Goal: Task Accomplishment & Management: Manage account settings

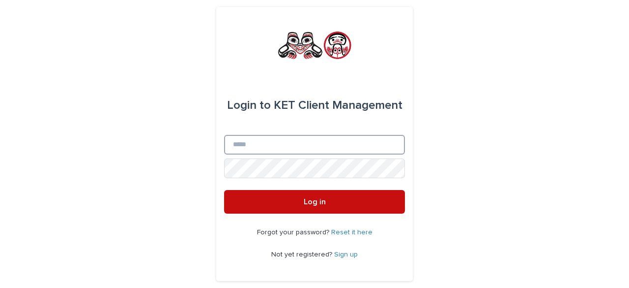
type input "**********"
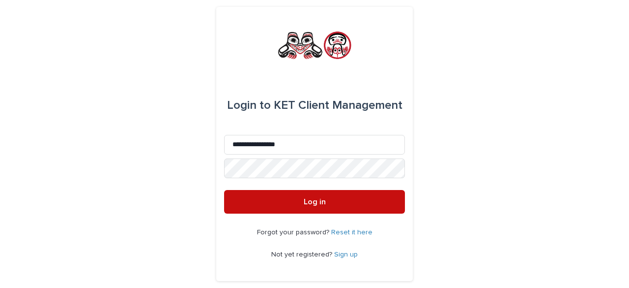
click at [303, 197] on button "Log in" at bounding box center [314, 202] width 181 height 24
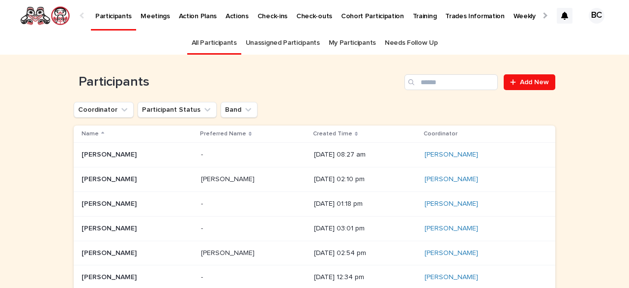
click at [343, 39] on link "My Participants" at bounding box center [352, 42] width 47 height 23
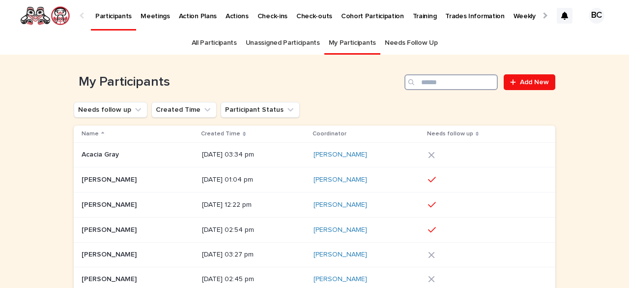
click at [423, 81] on input "Search" at bounding box center [451, 82] width 93 height 16
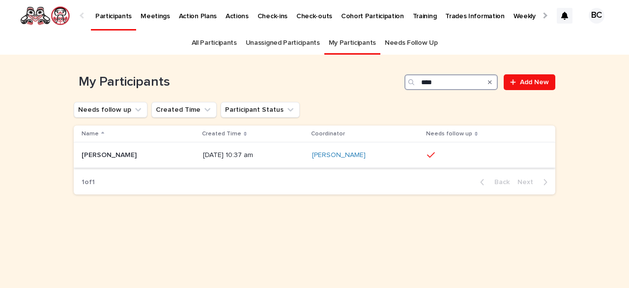
type input "****"
click at [118, 155] on p "Toriel Robinson" at bounding box center [110, 154] width 57 height 10
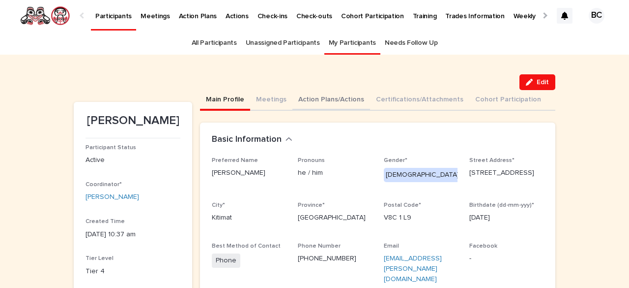
click at [330, 99] on button "Action Plans/Actions" at bounding box center [331, 100] width 78 height 21
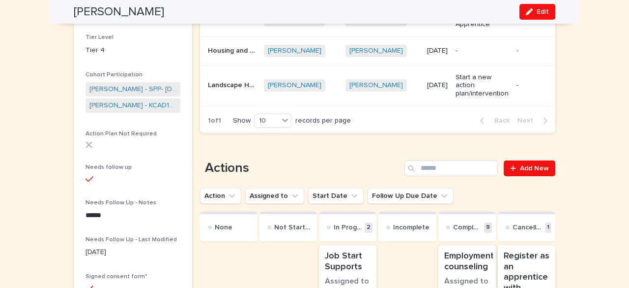
scroll to position [122, 0]
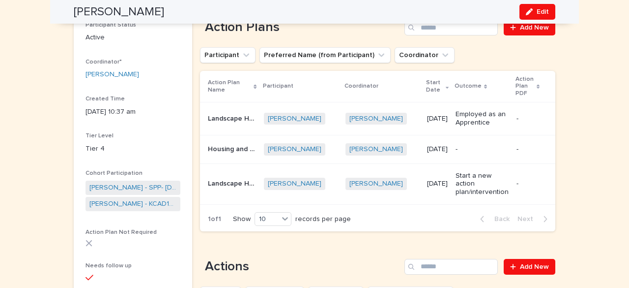
click at [233, 144] on p "Housing and Employment" at bounding box center [233, 148] width 50 height 10
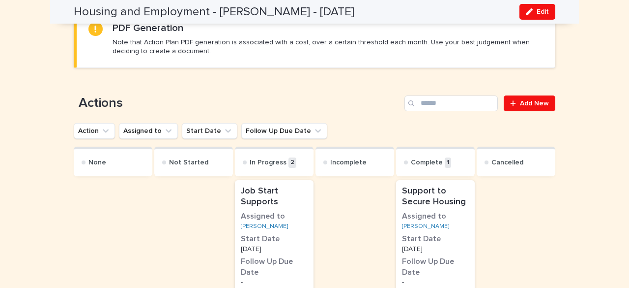
scroll to position [522, 0]
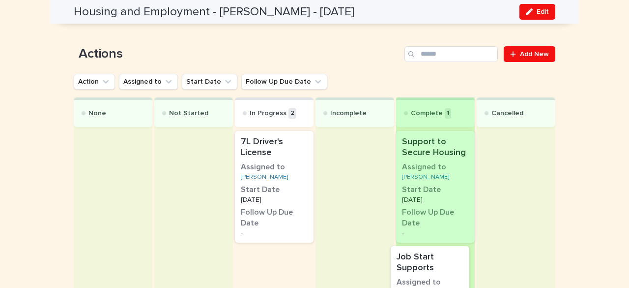
drag, startPoint x: 255, startPoint y: 170, endPoint x: 418, endPoint y: 288, distance: 201.8
click at [418, 287] on div "None Not Started In Progress 2 Job Start Supports Assigned to Toriel Robinson S…" at bounding box center [315, 220] width 482 height 247
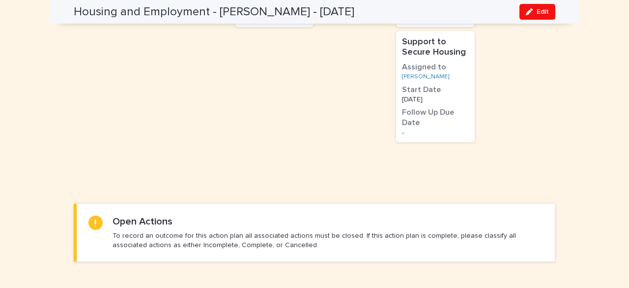
scroll to position [590, 0]
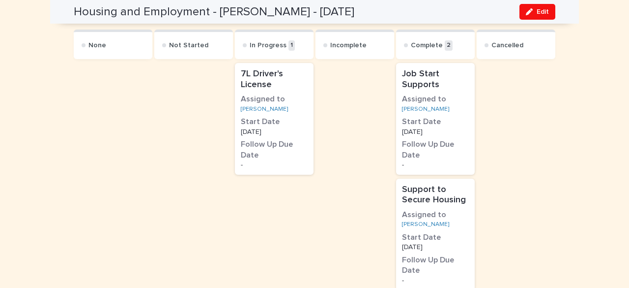
click at [281, 84] on p "7L Driver's License" at bounding box center [274, 79] width 67 height 21
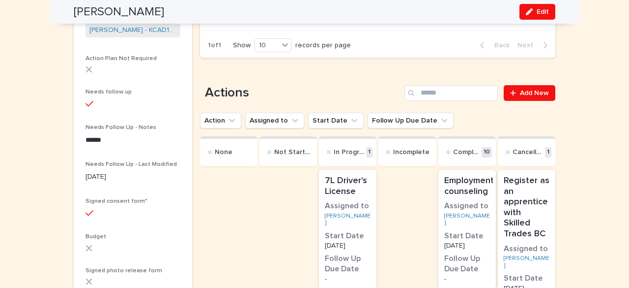
scroll to position [344, 0]
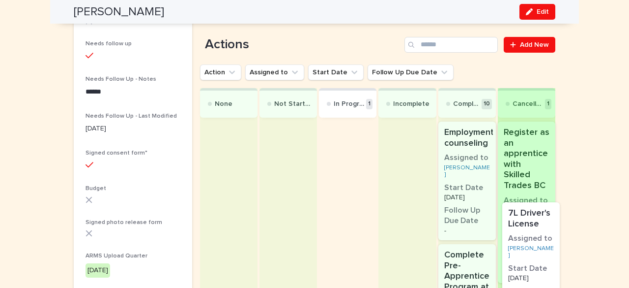
drag, startPoint x: 364, startPoint y: 189, endPoint x: 556, endPoint y: 265, distance: 207.0
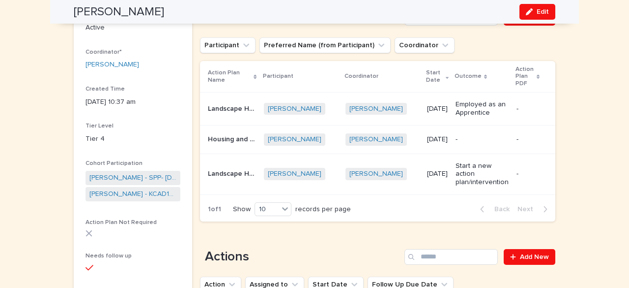
scroll to position [0, 0]
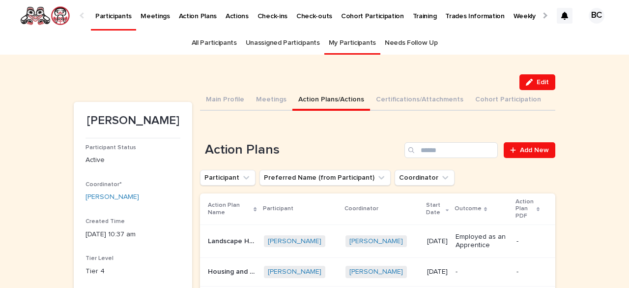
click at [234, 269] on p "Housing and Employment" at bounding box center [233, 270] width 50 height 10
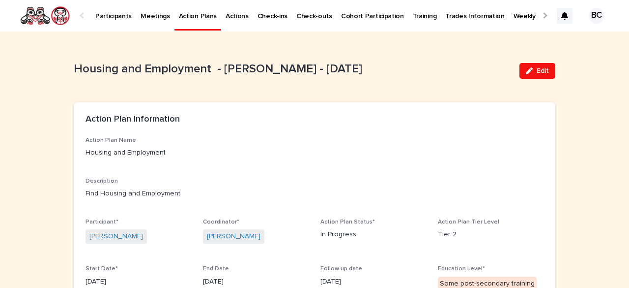
drag, startPoint x: 526, startPoint y: 62, endPoint x: 515, endPoint y: 79, distance: 19.5
click at [526, 63] on button "Edit" at bounding box center [538, 71] width 36 height 16
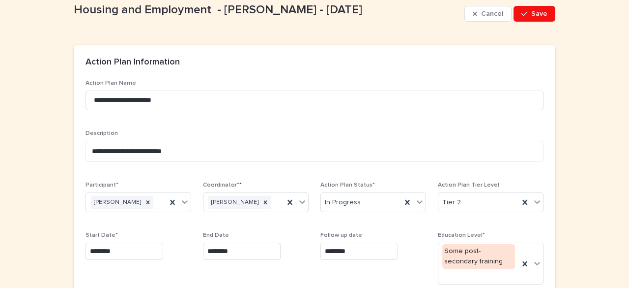
scroll to position [98, 0]
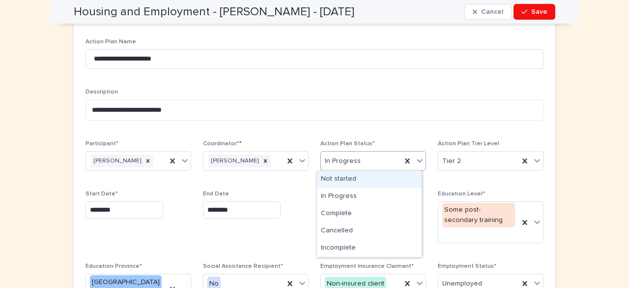
click at [366, 164] on div "In Progress" at bounding box center [361, 161] width 81 height 16
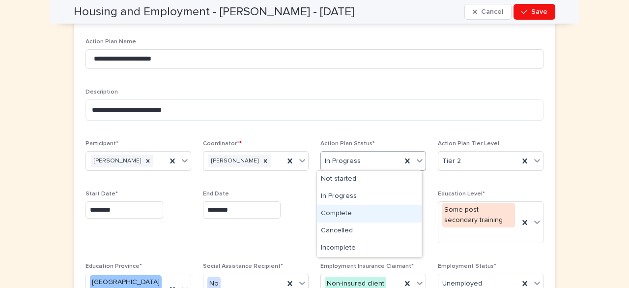
click at [361, 213] on div "Complete" at bounding box center [369, 213] width 105 height 17
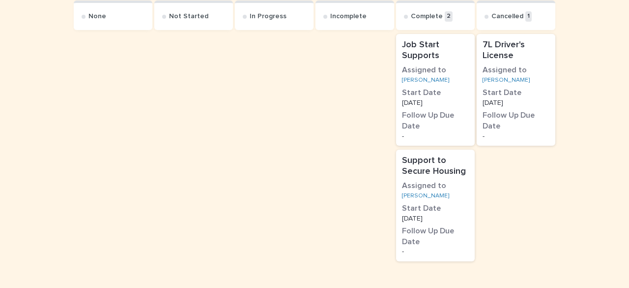
scroll to position [885, 0]
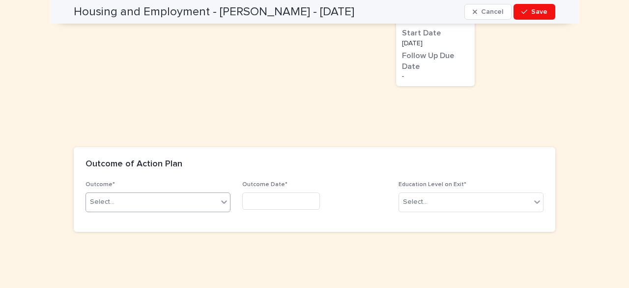
click at [203, 202] on div "Select..." at bounding box center [152, 202] width 132 height 16
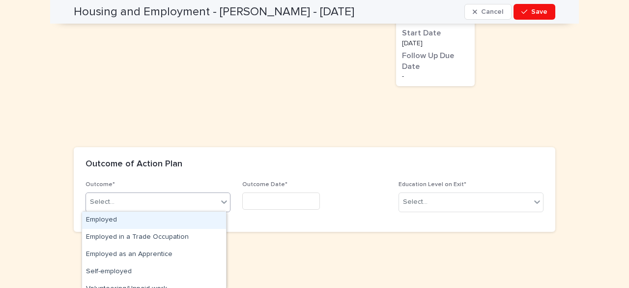
click at [197, 222] on div "Employed" at bounding box center [154, 219] width 144 height 17
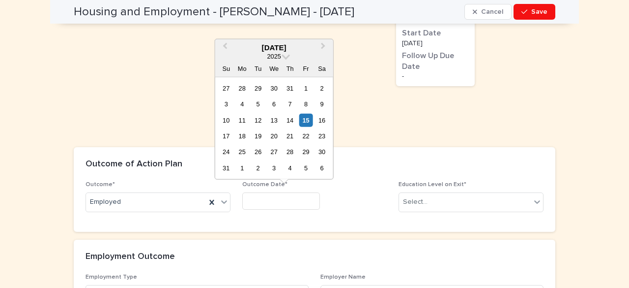
click at [264, 199] on input "text" at bounding box center [281, 200] width 78 height 17
click at [273, 136] on div "20" at bounding box center [273, 135] width 13 height 13
type input "*********"
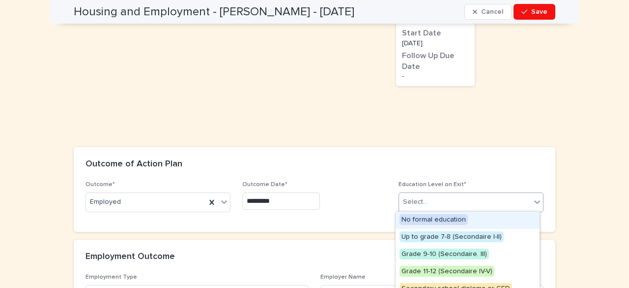
click at [466, 200] on div "Select..." at bounding box center [465, 202] width 132 height 16
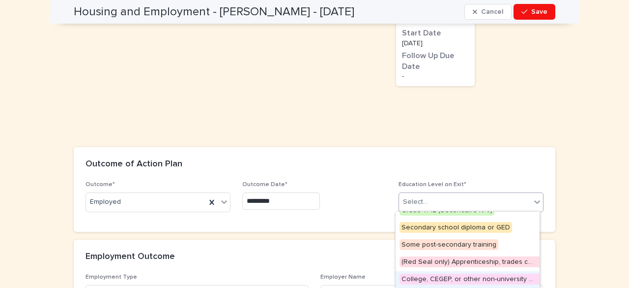
scroll to position [49, 0]
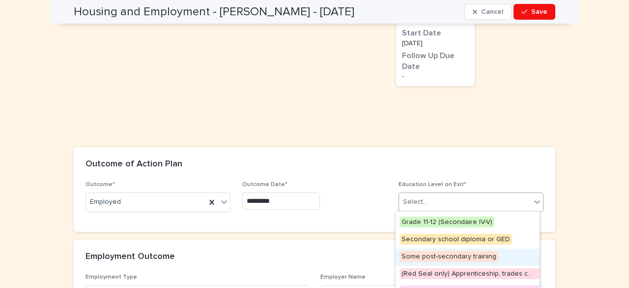
click at [442, 258] on span "Some post-secondary training" at bounding box center [449, 256] width 99 height 11
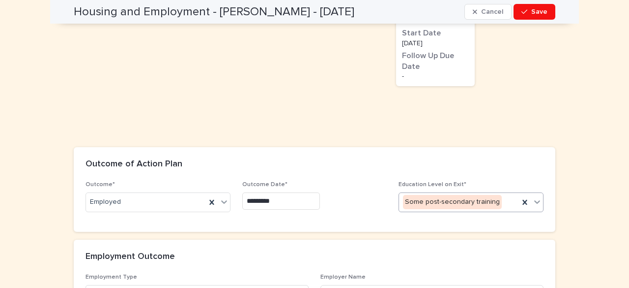
scroll to position [984, 0]
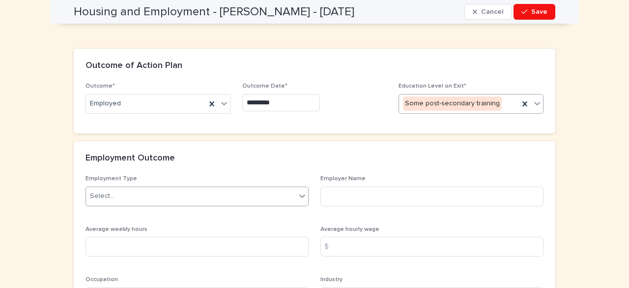
click at [162, 191] on div "Select..." at bounding box center [191, 196] width 210 height 16
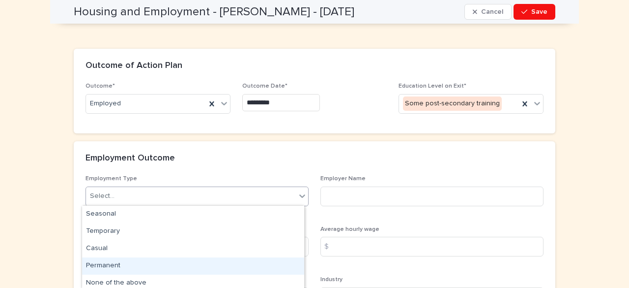
click at [140, 265] on div "Permanent" at bounding box center [193, 265] width 222 height 17
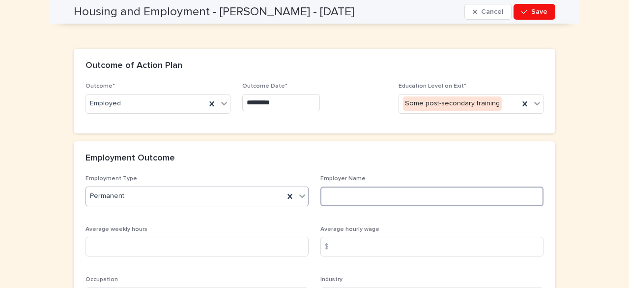
click at [347, 197] on input at bounding box center [432, 196] width 223 height 20
click at [335, 194] on input "**********" at bounding box center [432, 196] width 223 height 20
click at [336, 195] on input "**********" at bounding box center [432, 196] width 223 height 20
click at [360, 193] on input "**********" at bounding box center [432, 196] width 223 height 20
type input "**********"
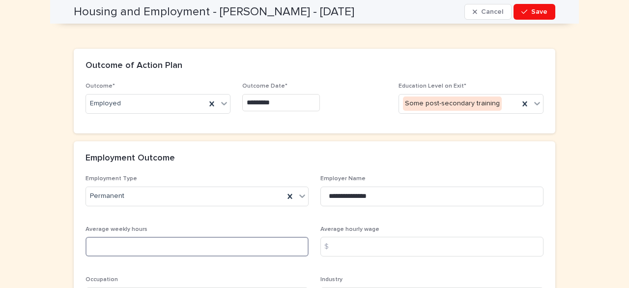
click at [236, 247] on input at bounding box center [197, 246] width 223 height 20
type input "**"
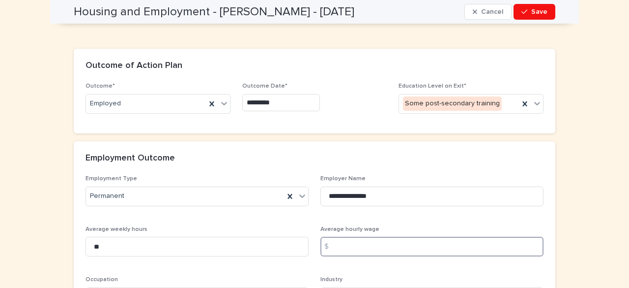
click at [358, 247] on input at bounding box center [432, 246] width 223 height 20
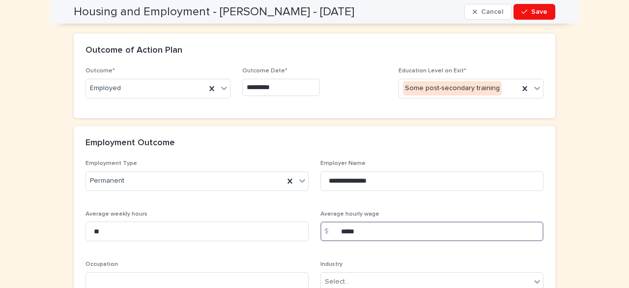
scroll to position [1022, 0]
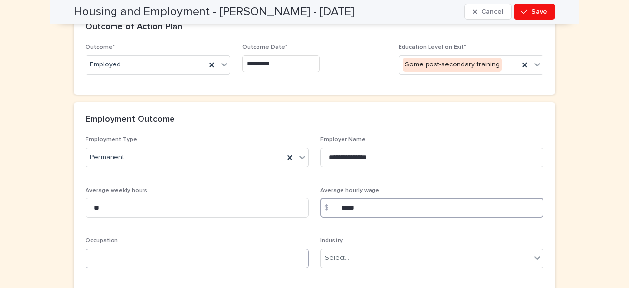
type input "*****"
click at [229, 252] on input at bounding box center [197, 258] width 223 height 20
click at [150, 254] on input "******" at bounding box center [197, 258] width 223 height 20
type input "********"
click at [405, 259] on div "Select..." at bounding box center [426, 258] width 210 height 16
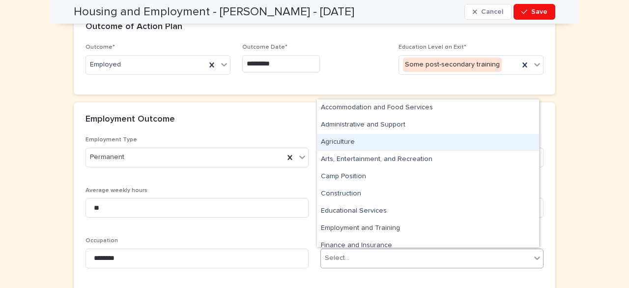
click at [344, 143] on div "Agriculture" at bounding box center [428, 142] width 222 height 17
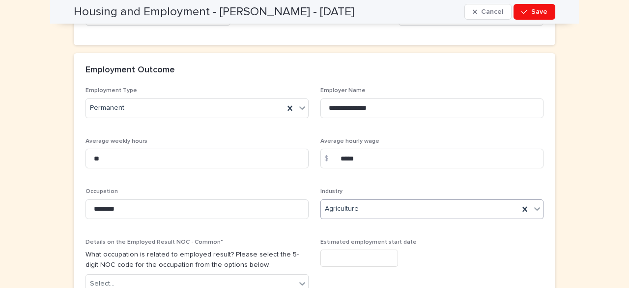
scroll to position [1170, 0]
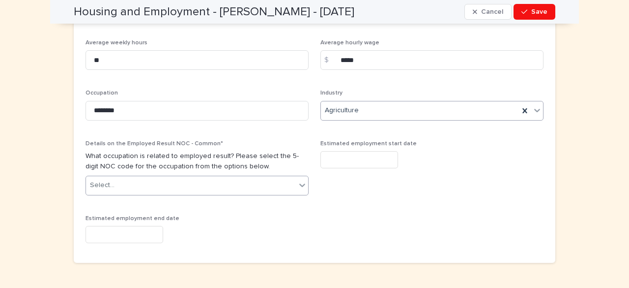
click at [187, 188] on div "Select..." at bounding box center [191, 185] width 210 height 16
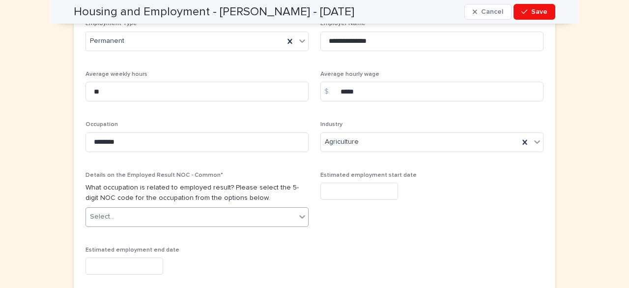
scroll to position [1200, 0]
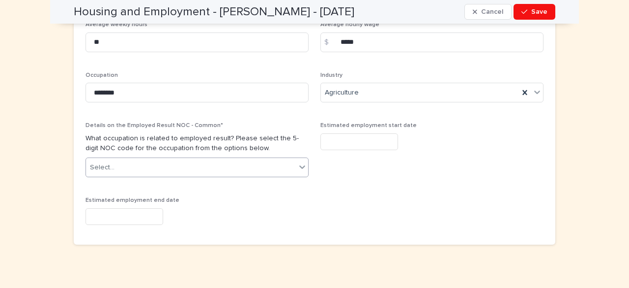
click at [141, 159] on div "Select..." at bounding box center [191, 167] width 210 height 16
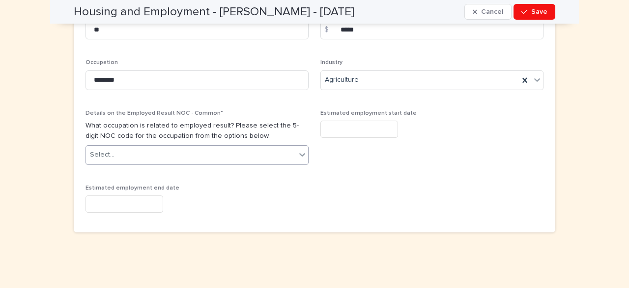
click at [300, 154] on icon at bounding box center [302, 154] width 10 height 10
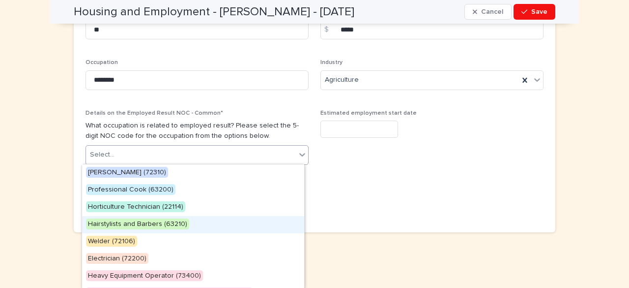
scroll to position [65, 0]
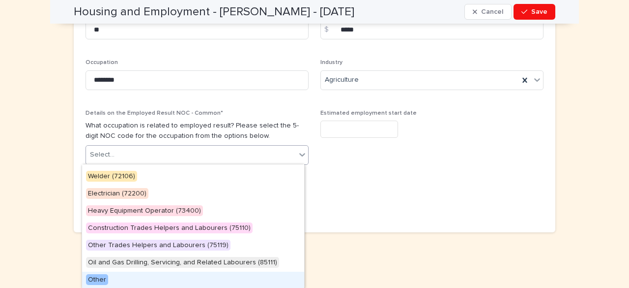
click at [103, 275] on span "Other" at bounding box center [97, 279] width 22 height 11
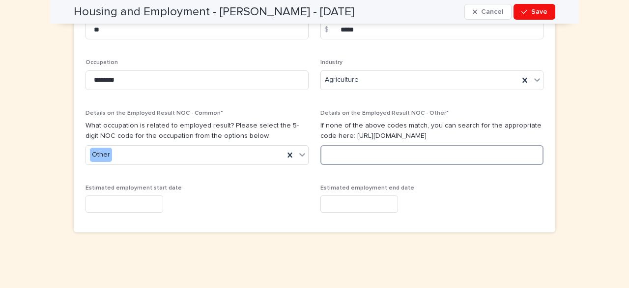
click at [362, 156] on input at bounding box center [432, 155] width 223 height 20
type input "****"
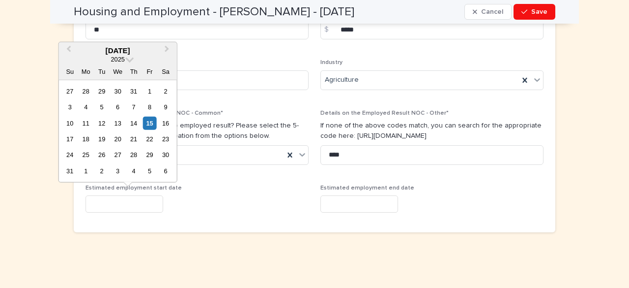
click at [97, 205] on input "text" at bounding box center [125, 203] width 78 height 17
click at [115, 135] on div "20" at bounding box center [117, 138] width 13 height 13
type input "**********"
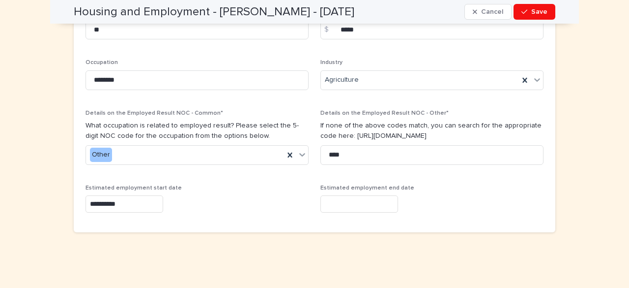
click at [372, 197] on input "text" at bounding box center [360, 203] width 78 height 17
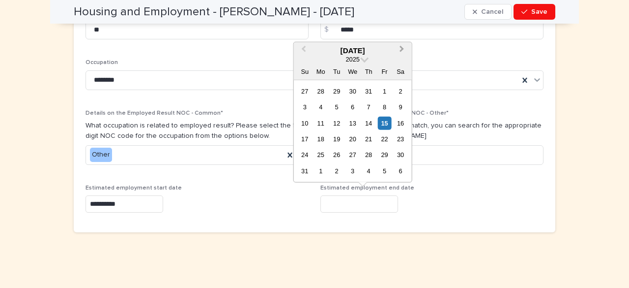
click at [403, 47] on button "Next Month" at bounding box center [403, 51] width 16 height 16
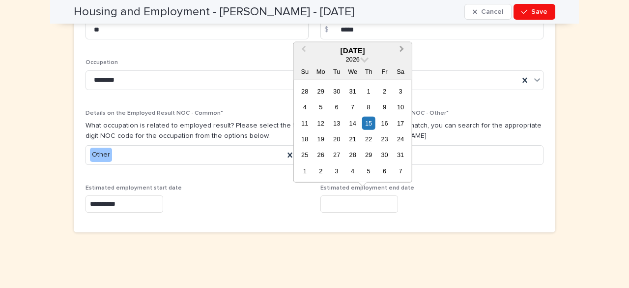
click at [403, 47] on button "Next Month" at bounding box center [403, 51] width 16 height 16
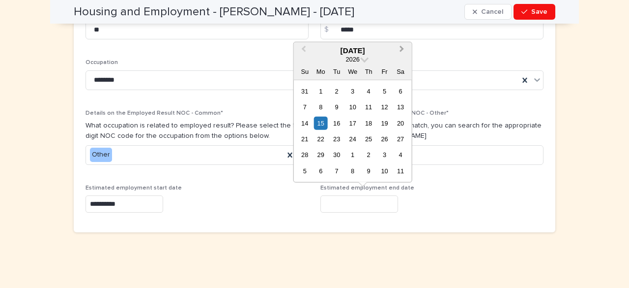
click at [403, 47] on button "Next Month" at bounding box center [403, 51] width 16 height 16
click at [362, 134] on div "20" at bounding box center [368, 138] width 13 height 13
type input "**********"
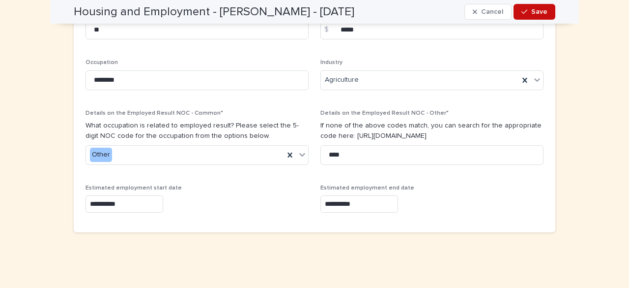
click at [541, 10] on span "Save" at bounding box center [539, 11] width 16 height 7
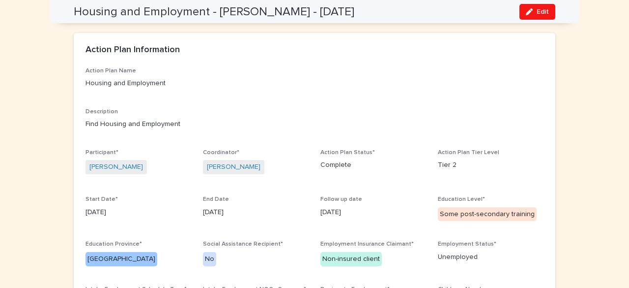
scroll to position [0, 0]
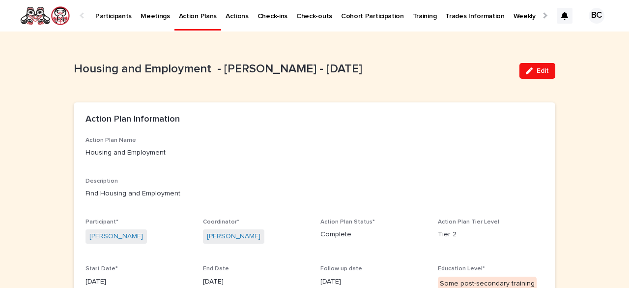
click at [154, 15] on p "Meetings" at bounding box center [155, 10] width 29 height 21
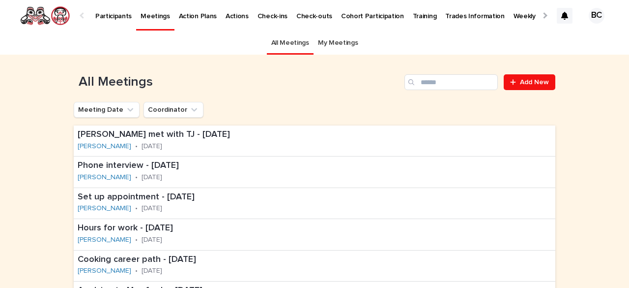
click at [193, 17] on p "Action Plans" at bounding box center [198, 10] width 38 height 21
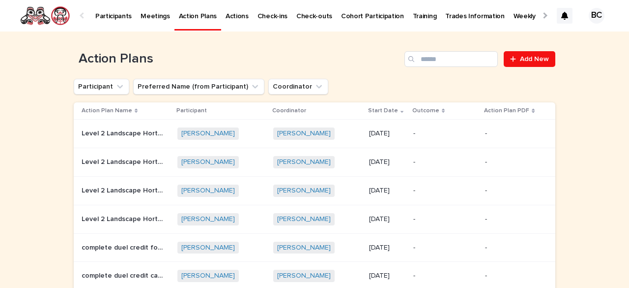
click at [121, 16] on p "Participants" at bounding box center [113, 10] width 36 height 21
